Goal: Task Accomplishment & Management: Manage account settings

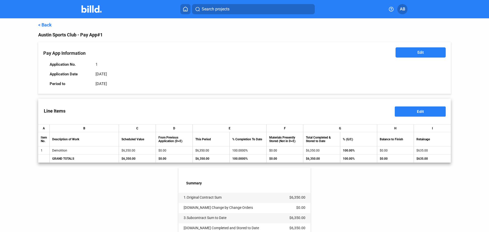
click at [46, 23] on link "< Back" at bounding box center [45, 24] width 14 height 5
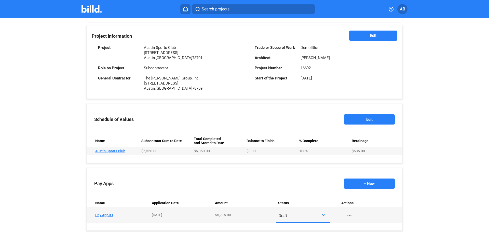
scroll to position [127, 0]
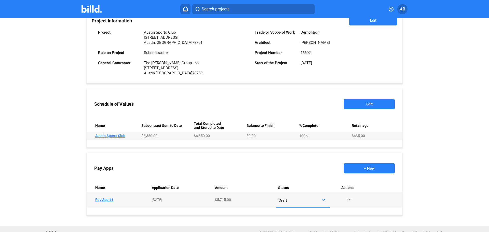
click at [314, 200] on div "Draft" at bounding box center [300, 199] width 43 height 7
click at [294, 198] on span "Submitted" at bounding box center [285, 199] width 17 height 5
click at [368, 168] on button "+ New" at bounding box center [369, 168] width 51 height 10
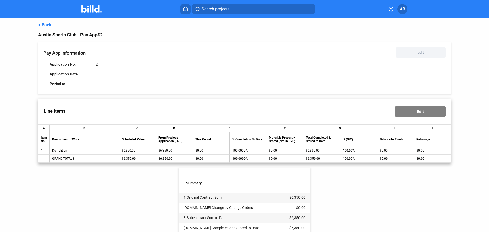
click at [262, 92] on div "Pay App Information Edit Application No. 2 Application Date -- Period to --" at bounding box center [244, 67] width 413 height 51
click at [46, 28] on div "< Back Austin Sports Club - Pay App #2 Pay App Information Edit Application No.…" at bounding box center [244, 180] width 413 height 324
click at [47, 26] on link "< Back" at bounding box center [45, 24] width 14 height 5
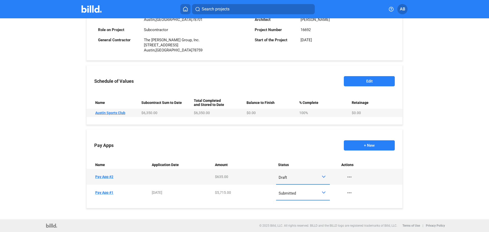
scroll to position [151, 0]
click at [104, 173] on td "Name Pay App #2" at bounding box center [118, 177] width 63 height 16
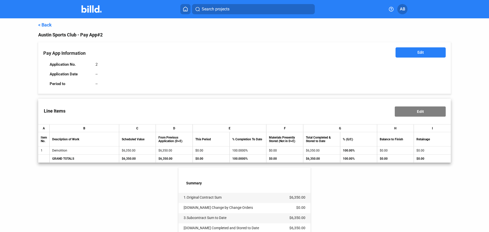
click at [418, 53] on span "Edit" at bounding box center [421, 52] width 6 height 5
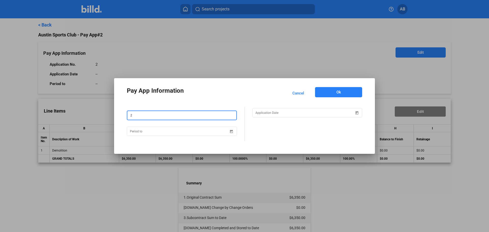
click at [153, 116] on input "2" at bounding box center [181, 115] width 109 height 9
type input "2-RET"
click at [359, 112] on span "Open calendar" at bounding box center [357, 110] width 12 height 12
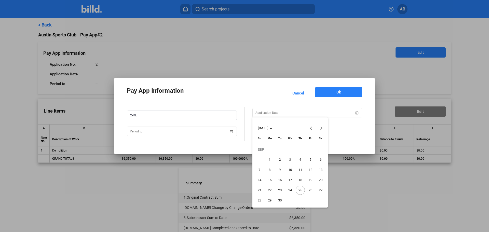
click at [302, 190] on span "25" at bounding box center [300, 190] width 9 height 9
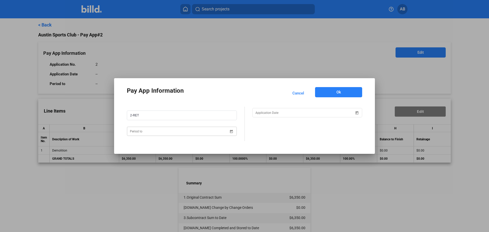
click at [229, 131] on span "Open calendar" at bounding box center [231, 128] width 12 height 12
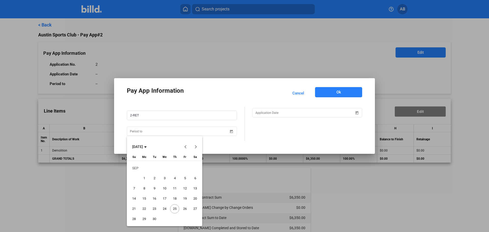
click at [155, 220] on span "30" at bounding box center [154, 219] width 9 height 9
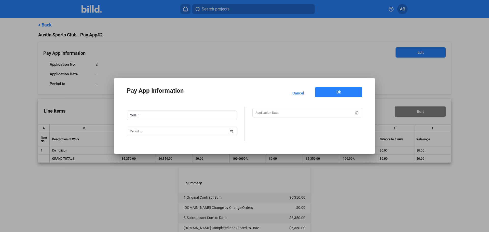
click at [349, 92] on button "Ok" at bounding box center [338, 92] width 47 height 10
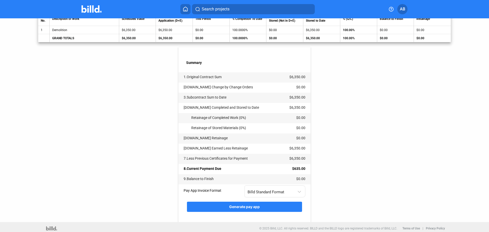
scroll to position [124, 0]
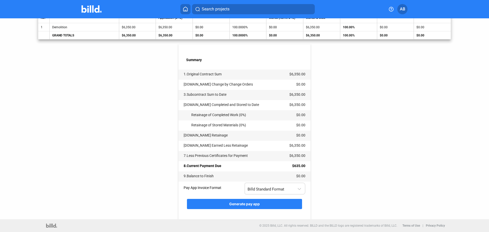
click at [282, 186] on div "Billd Standard Format" at bounding box center [273, 188] width 50 height 7
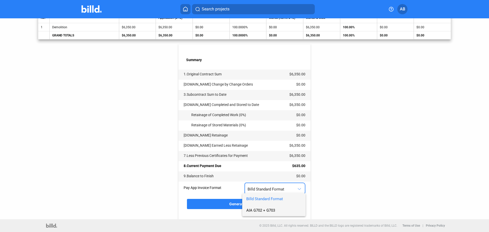
click at [264, 211] on span "AIA G702 + G703" at bounding box center [260, 210] width 29 height 5
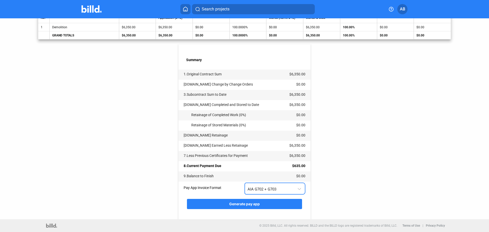
click at [336, 175] on div "< Back Austin Sports Club - Pay App Pay App Information Edit Application No. 2-…" at bounding box center [244, 57] width 413 height 324
click at [260, 203] on button "Generate pay app" at bounding box center [244, 204] width 115 height 10
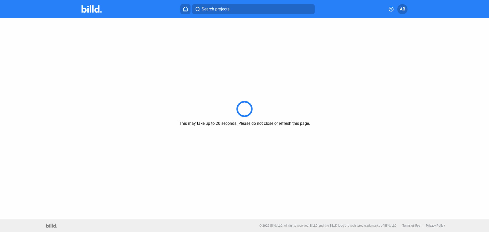
scroll to position [0, 0]
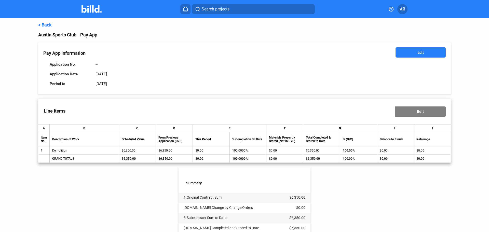
click at [39, 26] on link "< Back" at bounding box center [45, 24] width 14 height 5
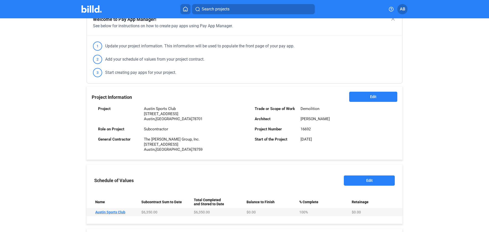
scroll to position [151, 0]
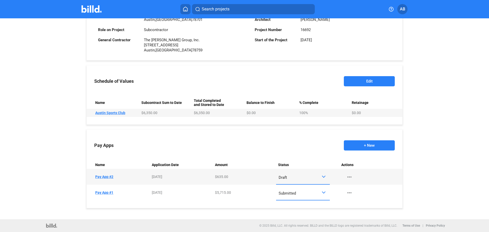
click at [303, 180] on div "Draft" at bounding box center [303, 177] width 49 height 10
click at [287, 219] on span "Submitted" at bounding box center [301, 221] width 49 height 11
click at [82, 161] on div "Welcome to Pay App Manager! close See below for instructions on how to create p…" at bounding box center [245, 64] width 326 height 309
